Goal: Check status: Check status

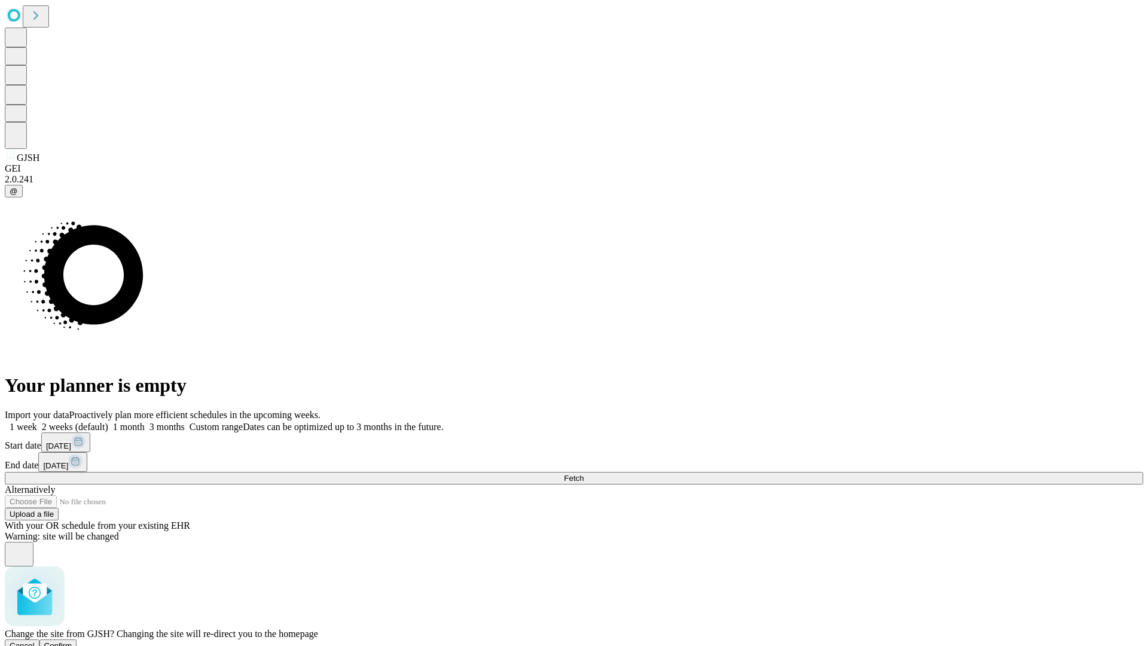
click at [72, 641] on span "Confirm" at bounding box center [58, 645] width 28 height 9
click at [37, 421] on label "1 week" at bounding box center [21, 426] width 32 height 10
click at [583, 473] on span "Fetch" at bounding box center [574, 477] width 20 height 9
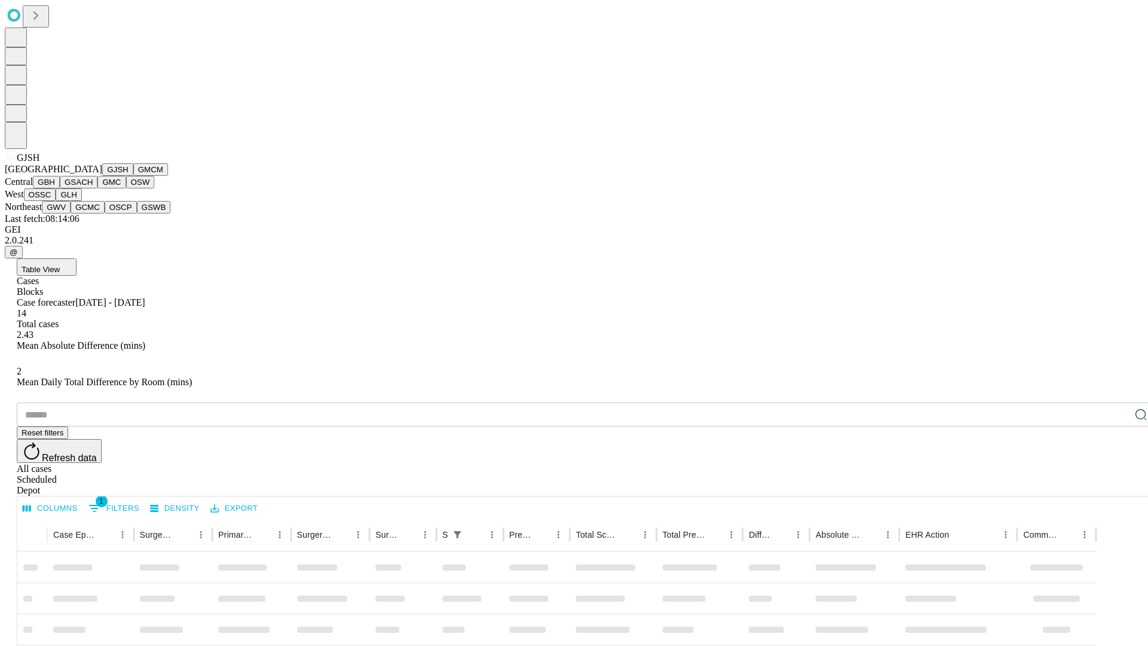
click at [133, 176] on button "GMCM" at bounding box center [150, 169] width 35 height 13
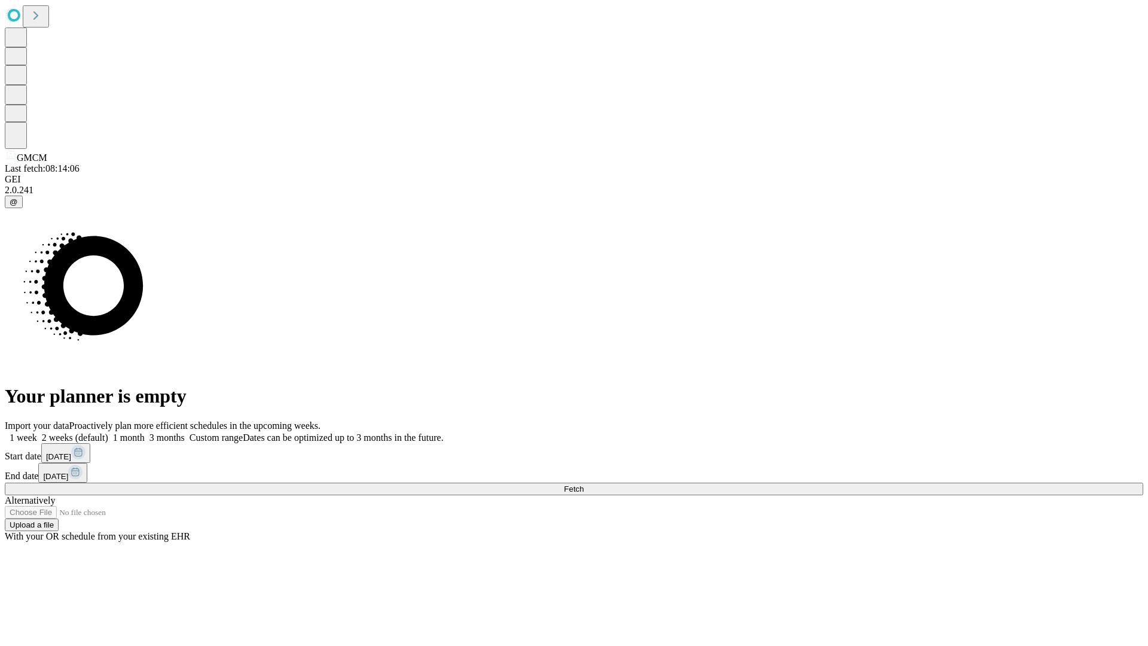
click at [37, 432] on label "1 week" at bounding box center [21, 437] width 32 height 10
click at [583, 484] on span "Fetch" at bounding box center [574, 488] width 20 height 9
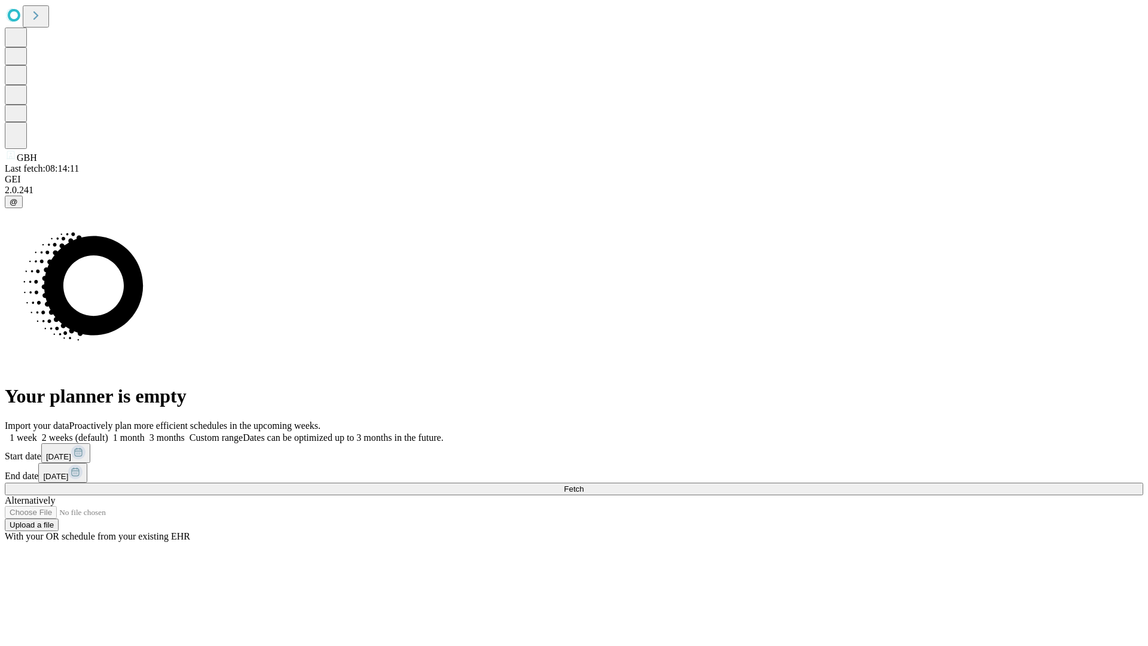
click at [37, 432] on label "1 week" at bounding box center [21, 437] width 32 height 10
click at [583, 484] on span "Fetch" at bounding box center [574, 488] width 20 height 9
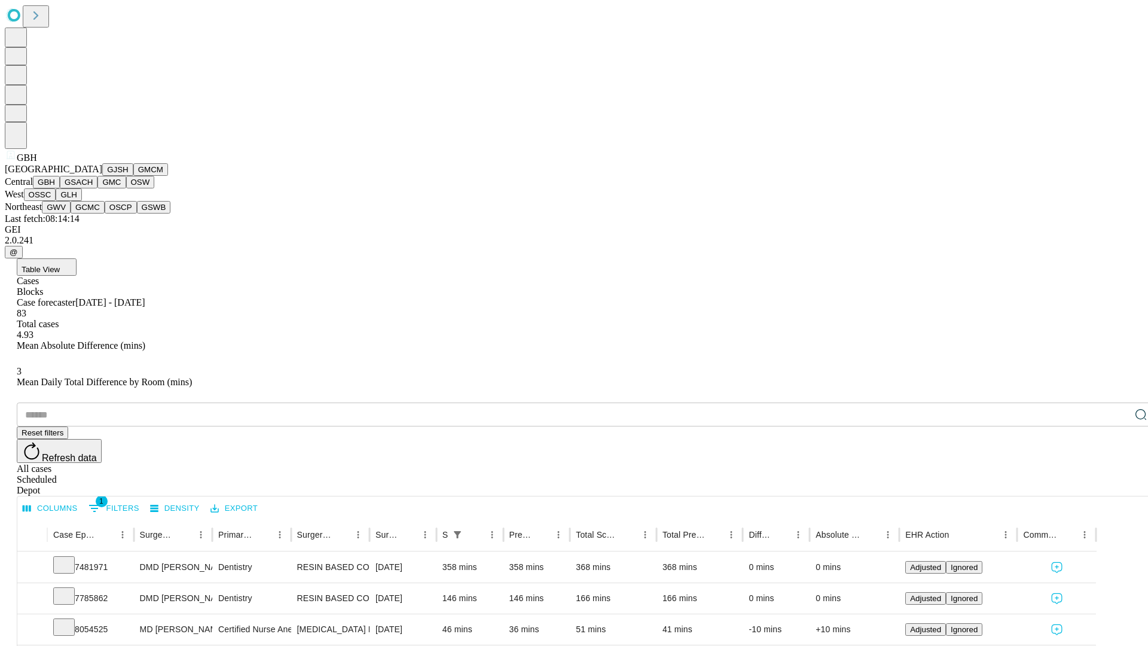
click at [93, 188] on button "GSACH" at bounding box center [79, 182] width 38 height 13
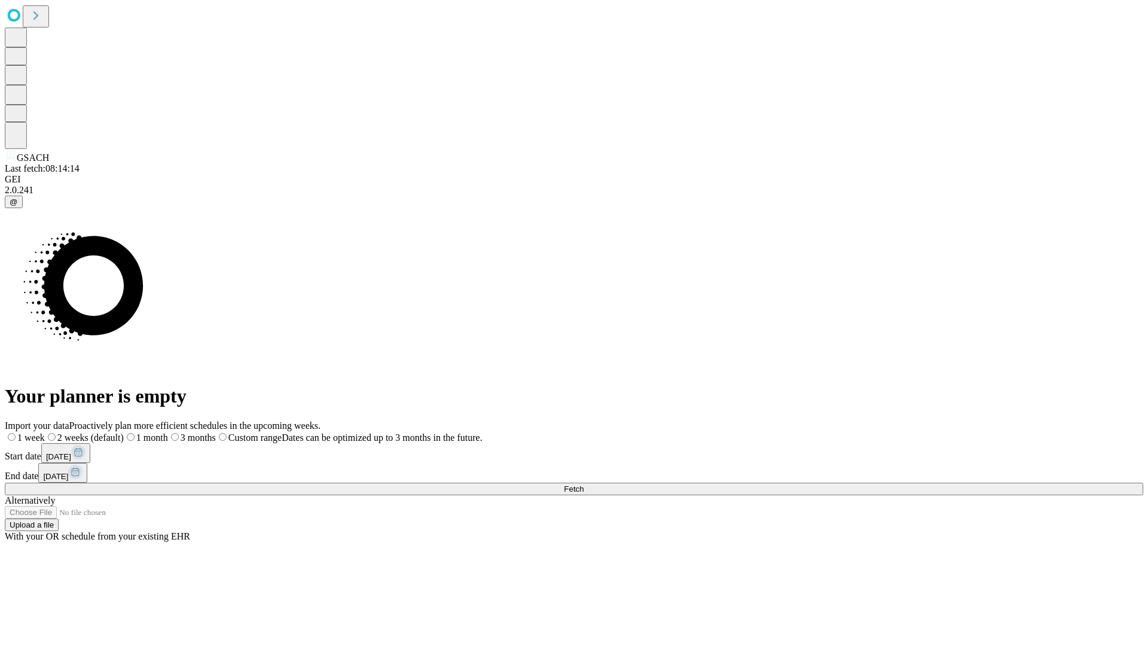
click at [45, 432] on label "1 week" at bounding box center [25, 437] width 40 height 10
click at [583, 484] on span "Fetch" at bounding box center [574, 488] width 20 height 9
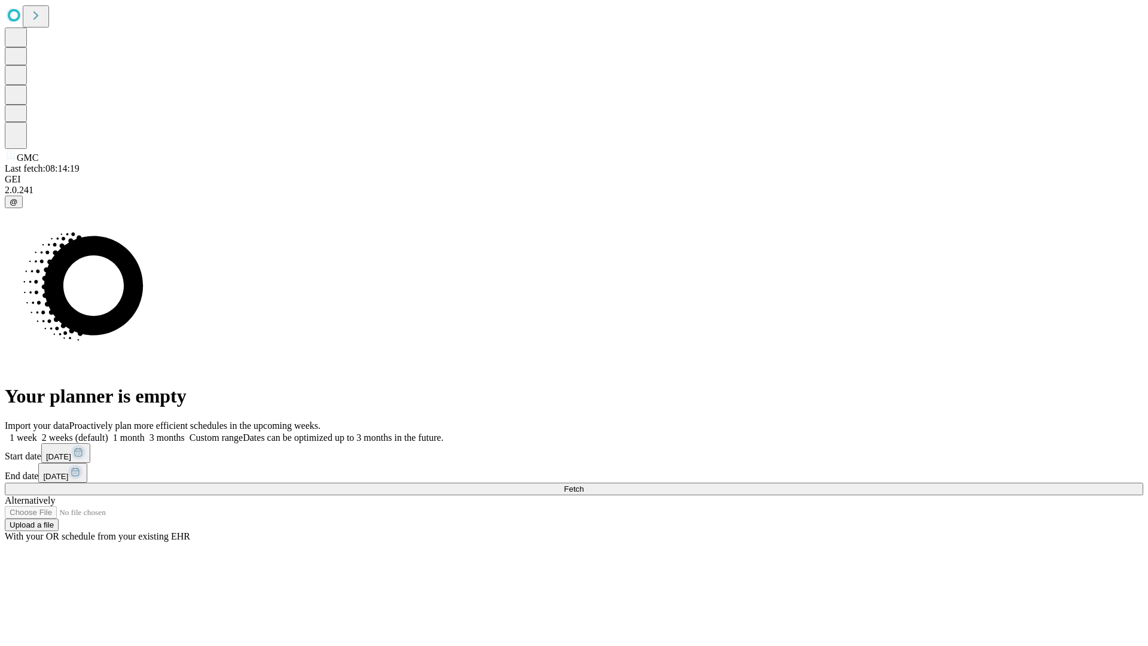
click at [37, 432] on label "1 week" at bounding box center [21, 437] width 32 height 10
click at [583, 484] on span "Fetch" at bounding box center [574, 488] width 20 height 9
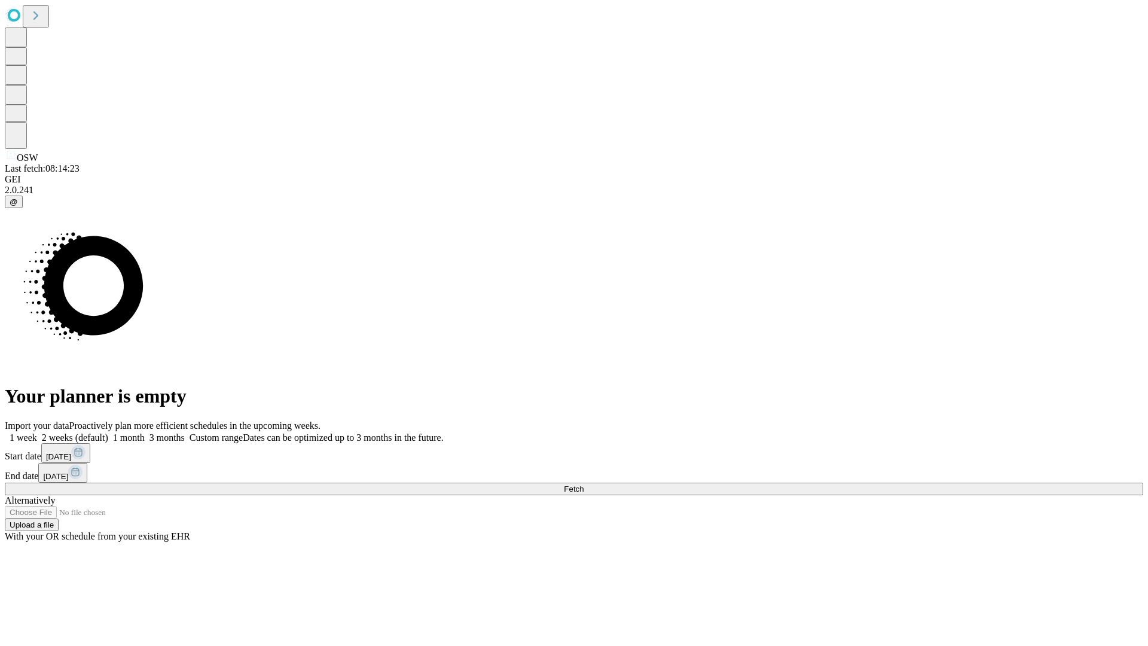
click at [37, 432] on label "1 week" at bounding box center [21, 437] width 32 height 10
click at [583, 484] on span "Fetch" at bounding box center [574, 488] width 20 height 9
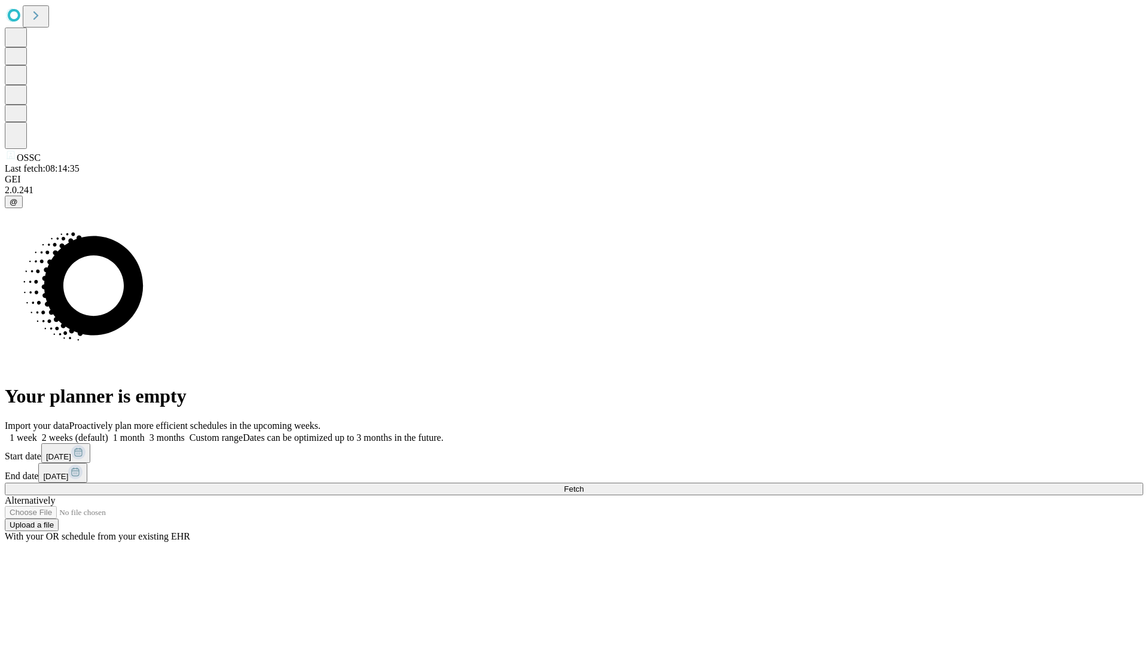
click at [37, 432] on label "1 week" at bounding box center [21, 437] width 32 height 10
click at [583, 484] on span "Fetch" at bounding box center [574, 488] width 20 height 9
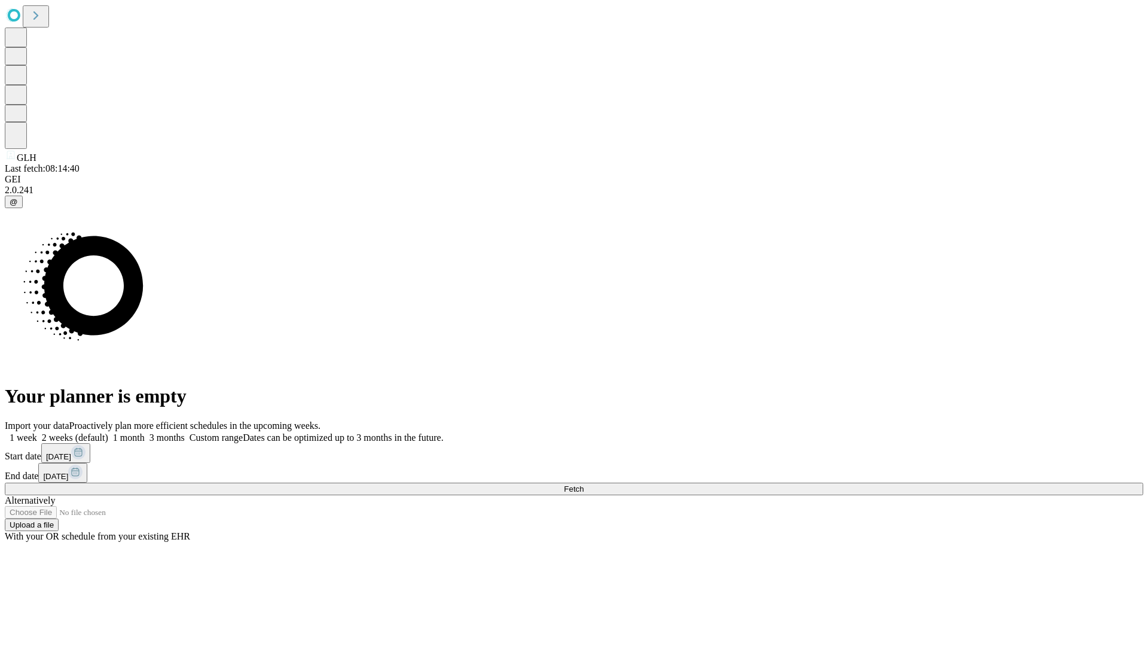
click at [37, 432] on label "1 week" at bounding box center [21, 437] width 32 height 10
click at [583, 484] on span "Fetch" at bounding box center [574, 488] width 20 height 9
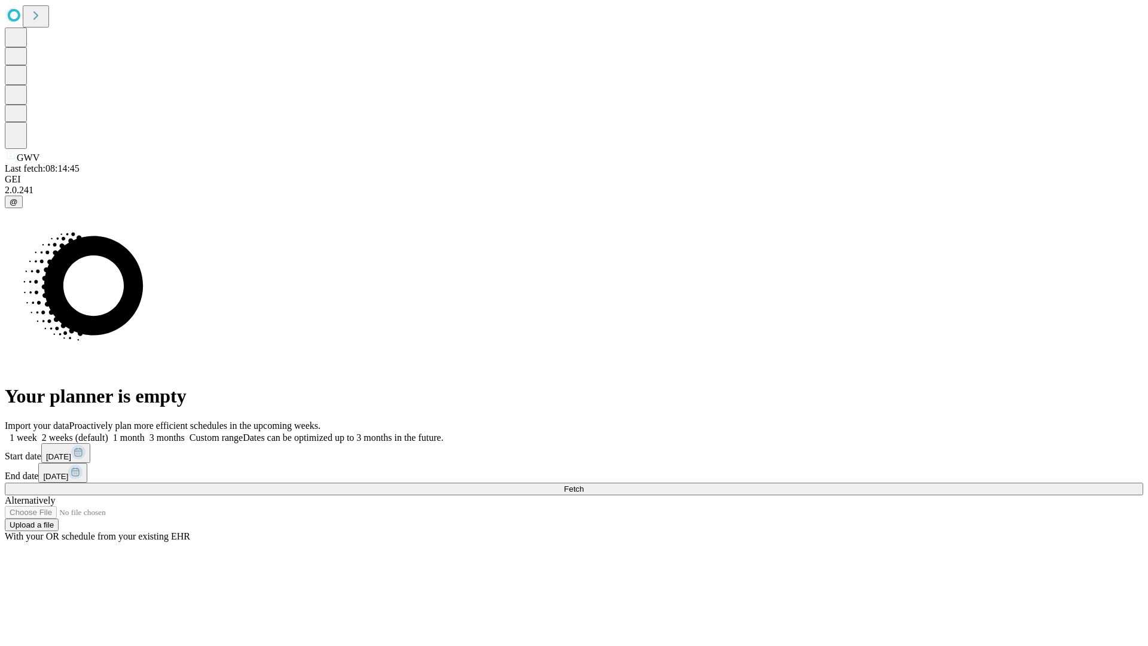
click at [37, 432] on label "1 week" at bounding box center [21, 437] width 32 height 10
click at [583, 484] on span "Fetch" at bounding box center [574, 488] width 20 height 9
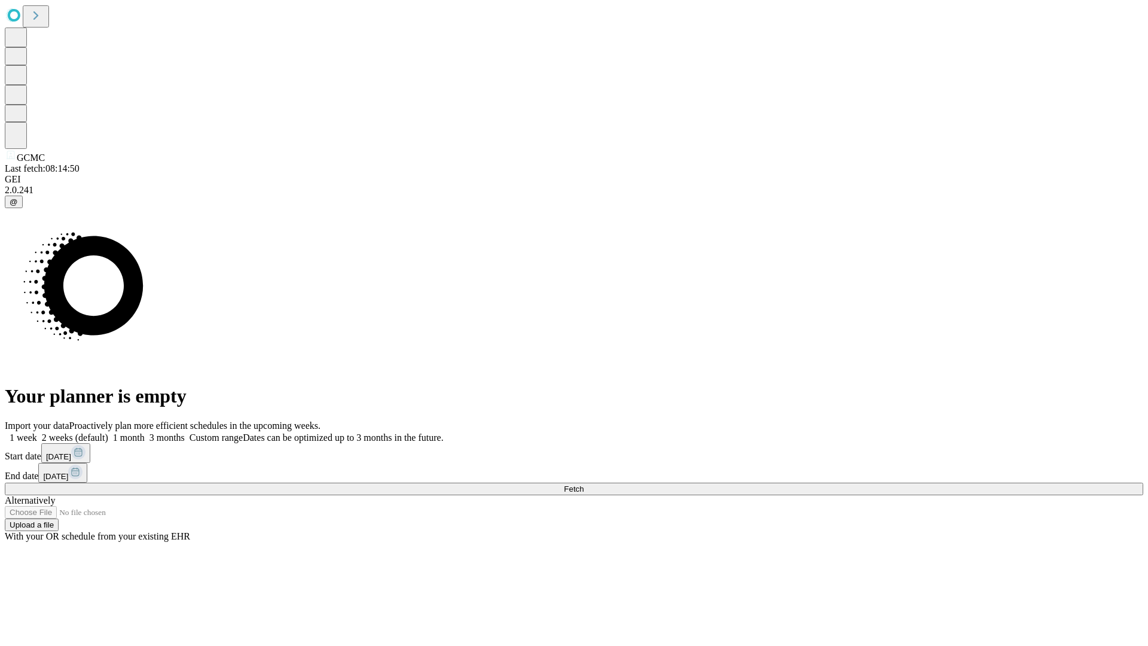
click at [583, 484] on span "Fetch" at bounding box center [574, 488] width 20 height 9
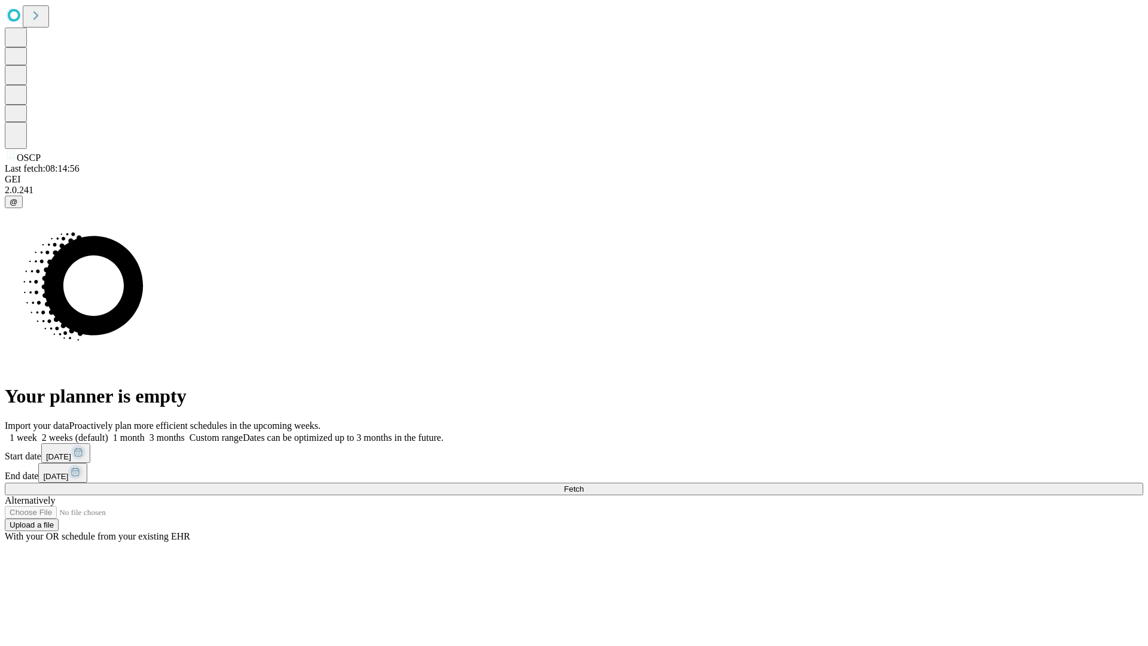
click at [37, 432] on label "1 week" at bounding box center [21, 437] width 32 height 10
click at [583, 484] on span "Fetch" at bounding box center [574, 488] width 20 height 9
